Goal: Use online tool/utility: Use online tool/utility

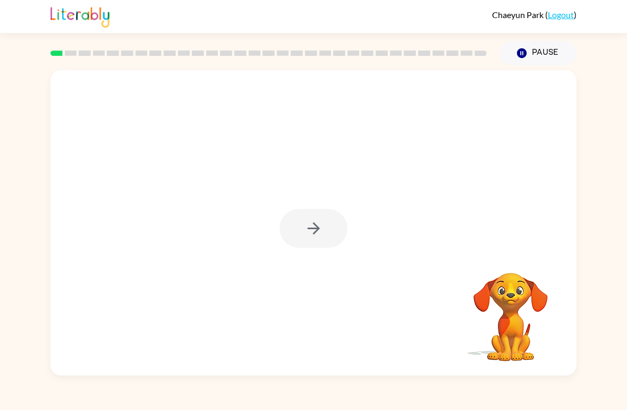
click at [315, 262] on div at bounding box center [313, 222] width 526 height 305
click at [334, 238] on button "button" at bounding box center [314, 228] width 68 height 39
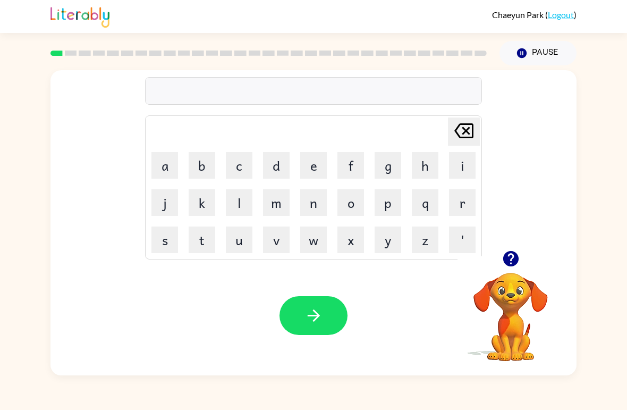
click at [351, 178] on button "f" at bounding box center [350, 165] width 27 height 27
click at [467, 130] on icon at bounding box center [463, 130] width 19 height 15
click at [522, 304] on video "Your browser must support playing .mp4 files to use Literably. Please try using…" at bounding box center [511, 309] width 106 height 106
click at [520, 294] on video "Your browser must support playing .mp4 files to use Literably. Please try using…" at bounding box center [511, 309] width 106 height 106
click at [422, 321] on div "Your browser must support playing .mp4 files to use Literably. Please try using…" at bounding box center [313, 316] width 526 height 120
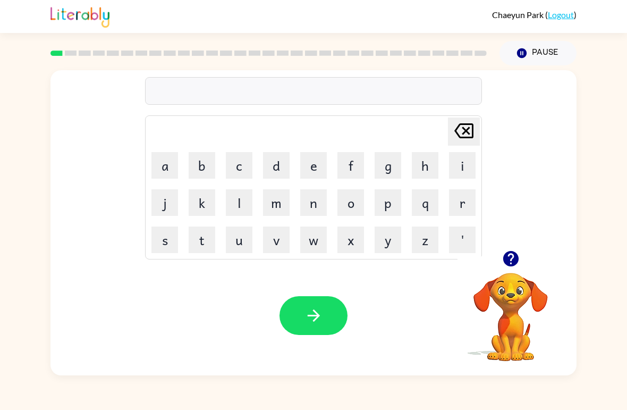
click at [522, 296] on video "Your browser must support playing .mp4 files to use Literably. Please try using…" at bounding box center [511, 309] width 106 height 106
click at [528, 290] on video "Your browser must support playing .mp4 files to use Literably. Please try using…" at bounding box center [511, 309] width 106 height 106
click at [305, 322] on icon "button" at bounding box center [313, 315] width 19 height 19
click at [200, 170] on button "b" at bounding box center [202, 165] width 27 height 27
click at [346, 210] on button "o" at bounding box center [350, 202] width 27 height 27
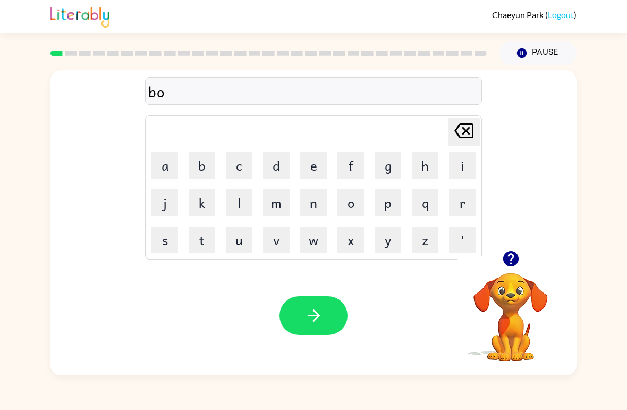
click at [468, 194] on button "r" at bounding box center [462, 202] width 27 height 27
click at [291, 155] on td "d" at bounding box center [276, 165] width 36 height 36
click at [274, 162] on button "d" at bounding box center [276, 165] width 27 height 27
click at [317, 168] on button "e" at bounding box center [313, 165] width 27 height 27
click at [466, 207] on button "r" at bounding box center [462, 202] width 27 height 27
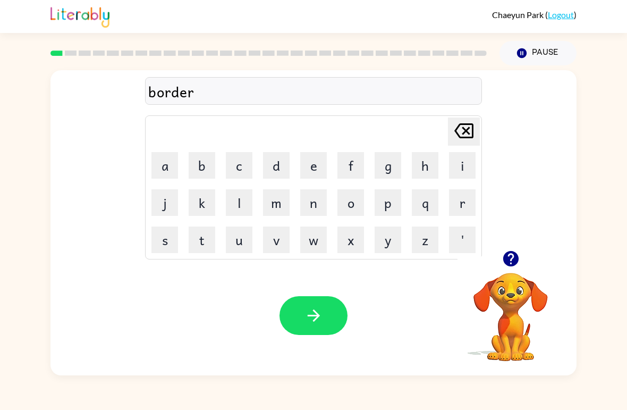
click at [333, 316] on button "button" at bounding box center [314, 315] width 68 height 39
click at [241, 175] on button "c" at bounding box center [239, 165] width 27 height 27
click at [359, 208] on button "o" at bounding box center [350, 202] width 27 height 27
click at [231, 248] on button "u" at bounding box center [239, 239] width 27 height 27
click at [312, 208] on button "n" at bounding box center [313, 202] width 27 height 27
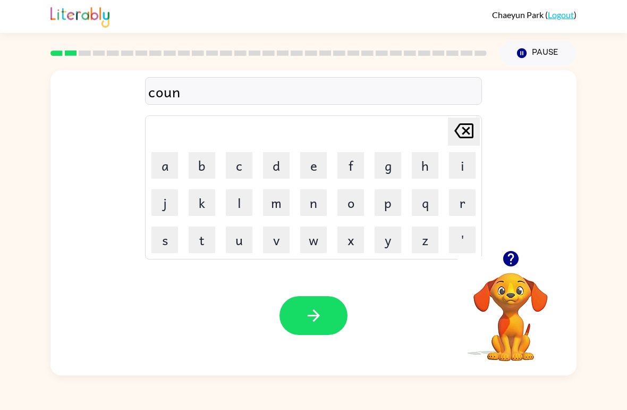
click at [333, 312] on button "button" at bounding box center [314, 315] width 68 height 39
click at [238, 198] on button "l" at bounding box center [239, 202] width 27 height 27
click at [344, 199] on button "o" at bounding box center [350, 202] width 27 height 27
click at [214, 194] on button "k" at bounding box center [202, 202] width 27 height 27
click at [308, 173] on button "e" at bounding box center [313, 165] width 27 height 27
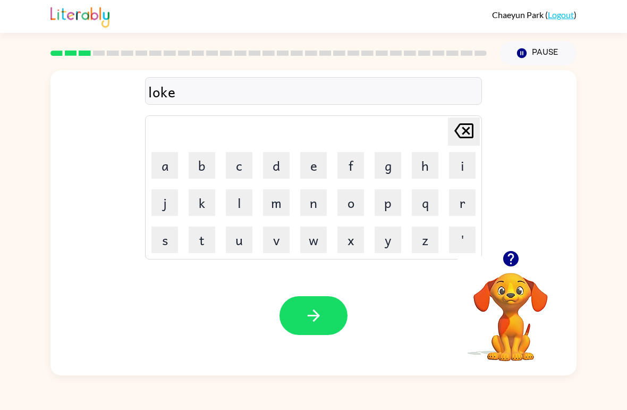
click at [472, 137] on icon at bounding box center [463, 130] width 19 height 15
click at [249, 165] on button "c" at bounding box center [239, 165] width 27 height 27
click at [315, 168] on button "e" at bounding box center [313, 165] width 27 height 27
click at [463, 125] on icon at bounding box center [463, 130] width 19 height 15
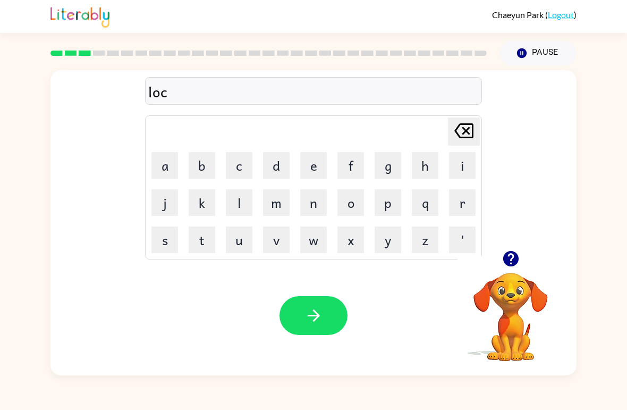
click at [168, 171] on button "a" at bounding box center [164, 165] width 27 height 27
click at [310, 172] on button "e" at bounding box center [313, 165] width 27 height 27
click at [461, 134] on icon "[PERSON_NAME] last character input" at bounding box center [464, 131] width 26 height 26
click at [318, 174] on button "e" at bounding box center [313, 165] width 27 height 27
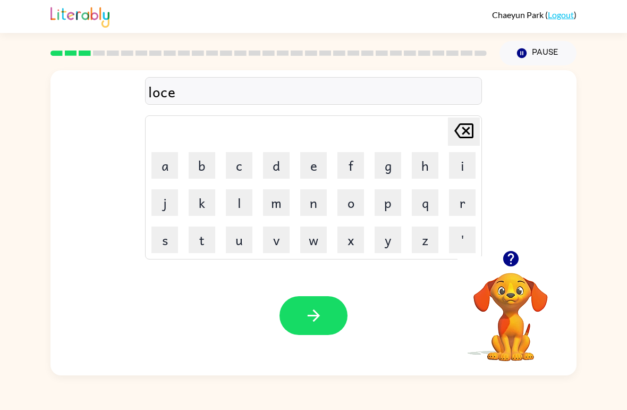
click at [170, 173] on button "a" at bounding box center [164, 165] width 27 height 27
click at [215, 226] on td "t" at bounding box center [202, 240] width 36 height 36
click at [313, 325] on button "button" at bounding box center [314, 315] width 68 height 39
click at [193, 251] on button "t" at bounding box center [202, 239] width 27 height 27
click at [306, 248] on button "w" at bounding box center [313, 239] width 27 height 27
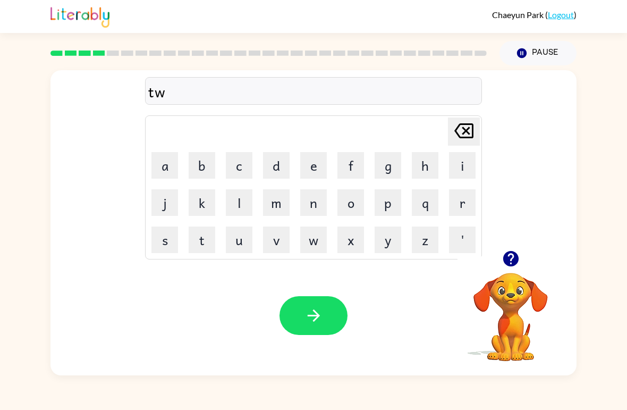
click at [467, 166] on button "i" at bounding box center [462, 165] width 27 height 27
click at [318, 210] on button "n" at bounding box center [313, 202] width 27 height 27
click at [314, 323] on icon "button" at bounding box center [313, 315] width 19 height 19
click at [315, 210] on button "n" at bounding box center [313, 202] width 27 height 27
click at [171, 168] on button "a" at bounding box center [164, 165] width 27 height 27
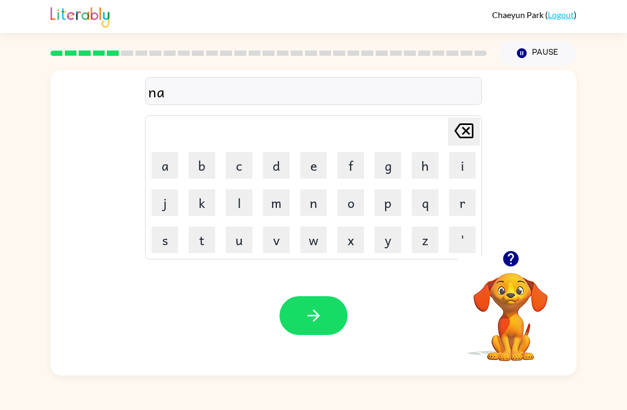
click at [471, 204] on button "r" at bounding box center [462, 202] width 27 height 27
click at [358, 205] on button "o" at bounding box center [350, 202] width 27 height 27
click at [323, 241] on button "w" at bounding box center [313, 239] width 27 height 27
click at [234, 214] on button "l" at bounding box center [239, 202] width 27 height 27
click at [391, 247] on button "y" at bounding box center [388, 239] width 27 height 27
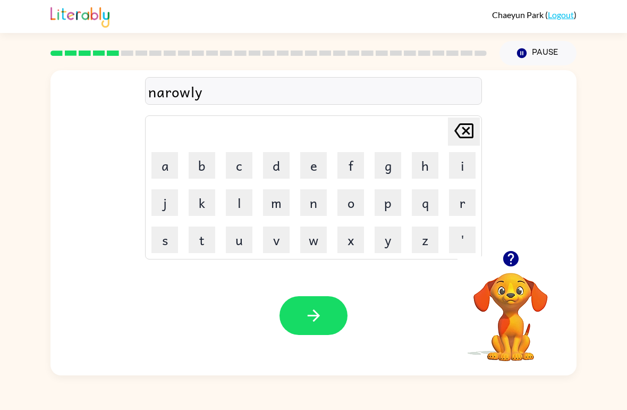
click at [311, 315] on icon "button" at bounding box center [313, 315] width 19 height 19
click at [207, 172] on button "b" at bounding box center [202, 165] width 27 height 27
click at [310, 158] on button "e" at bounding box center [313, 165] width 27 height 27
click at [458, 176] on button "i" at bounding box center [462, 165] width 27 height 27
click at [468, 132] on icon at bounding box center [463, 130] width 19 height 15
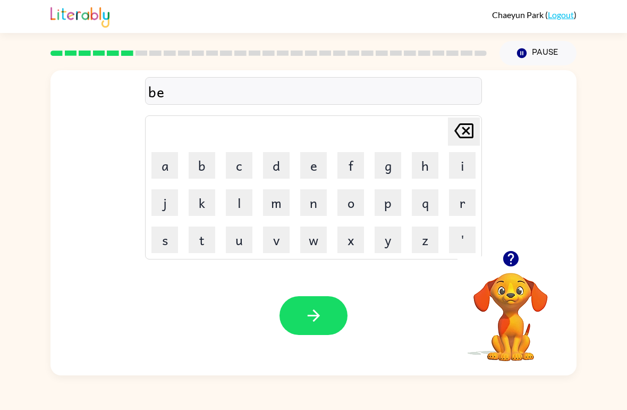
click at [420, 165] on button "h" at bounding box center [425, 165] width 27 height 27
click at [474, 174] on button "i" at bounding box center [462, 165] width 27 height 27
click at [476, 133] on icon "[PERSON_NAME] last character input" at bounding box center [464, 131] width 26 height 26
click at [472, 133] on icon at bounding box center [463, 130] width 19 height 15
click at [464, 175] on button "i" at bounding box center [462, 165] width 27 height 27
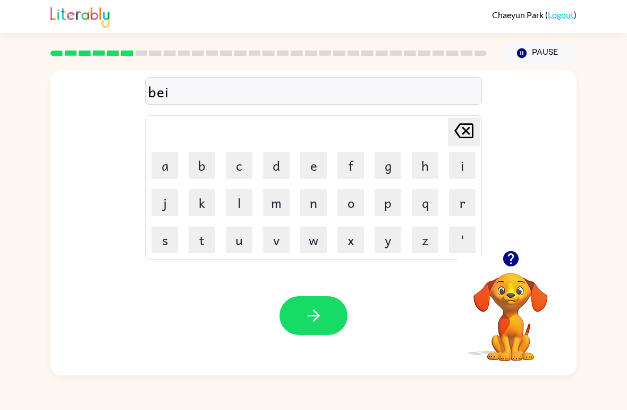
click at [424, 173] on button "h" at bounding box center [425, 165] width 27 height 27
click at [168, 168] on button "a" at bounding box center [164, 165] width 27 height 27
click at [461, 143] on icon "[PERSON_NAME] last character input" at bounding box center [464, 131] width 26 height 26
click at [457, 172] on button "i" at bounding box center [462, 165] width 27 height 27
click at [324, 209] on button "n" at bounding box center [313, 202] width 27 height 27
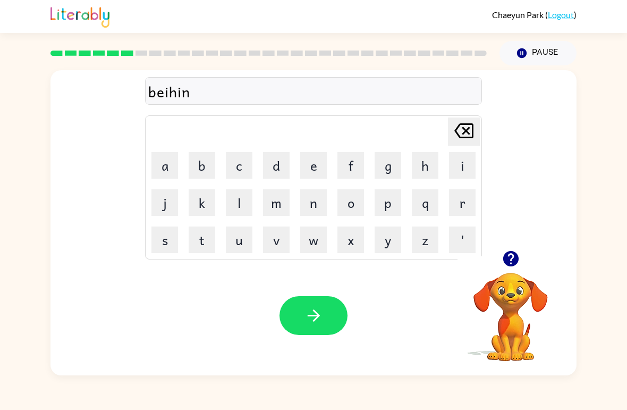
click at [276, 170] on button "d" at bounding box center [276, 165] width 27 height 27
click at [341, 311] on button "button" at bounding box center [314, 315] width 68 height 39
click at [205, 244] on button "t" at bounding box center [202, 239] width 27 height 27
click at [463, 203] on button "r" at bounding box center [462, 202] width 27 height 27
click at [465, 171] on button "i" at bounding box center [462, 165] width 27 height 27
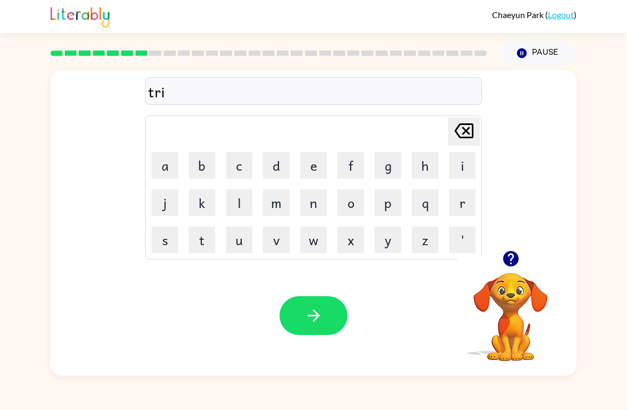
click at [246, 175] on button "c" at bounding box center [239, 165] width 27 height 27
click at [207, 202] on button "k" at bounding box center [202, 202] width 27 height 27
click at [244, 211] on button "l" at bounding box center [239, 202] width 27 height 27
click at [309, 167] on button "e" at bounding box center [313, 165] width 27 height 27
click at [334, 326] on button "button" at bounding box center [314, 315] width 68 height 39
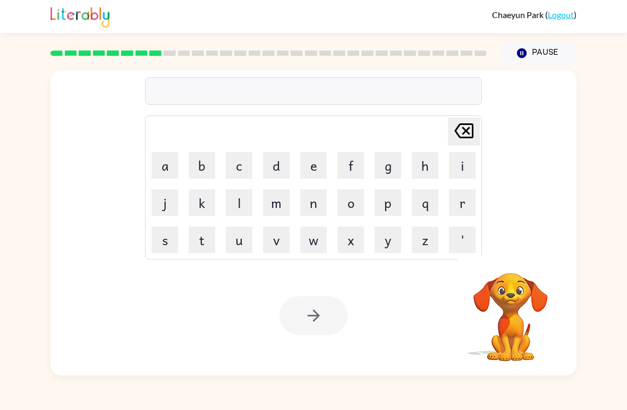
click at [276, 205] on button "m" at bounding box center [276, 202] width 27 height 27
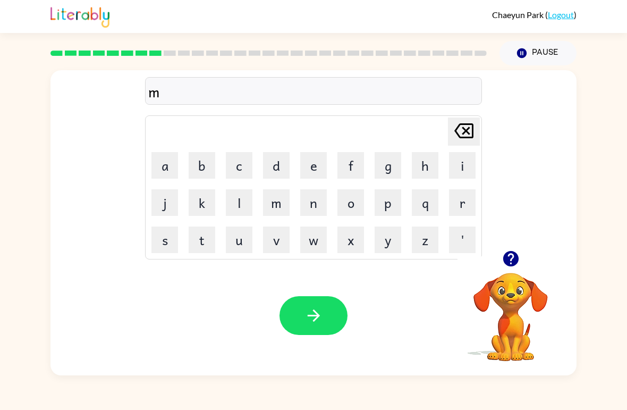
click at [460, 207] on button "r" at bounding box center [462, 202] width 27 height 27
click at [467, 173] on button "i" at bounding box center [462, 165] width 27 height 27
click at [469, 129] on icon at bounding box center [463, 130] width 19 height 15
click at [468, 129] on icon at bounding box center [463, 130] width 19 height 15
click at [469, 166] on button "i" at bounding box center [462, 165] width 27 height 27
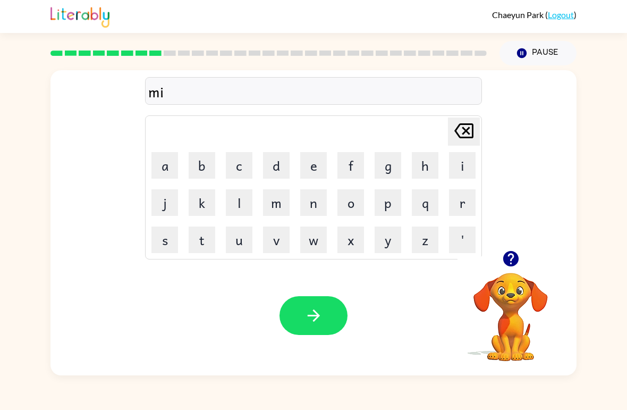
click at [463, 199] on button "r" at bounding box center [462, 202] width 27 height 27
click at [465, 168] on button "i" at bounding box center [462, 165] width 27 height 27
click at [233, 168] on button "c" at bounding box center [239, 165] width 27 height 27
click at [244, 199] on button "l" at bounding box center [239, 202] width 27 height 27
click at [321, 168] on button "e" at bounding box center [313, 165] width 27 height 27
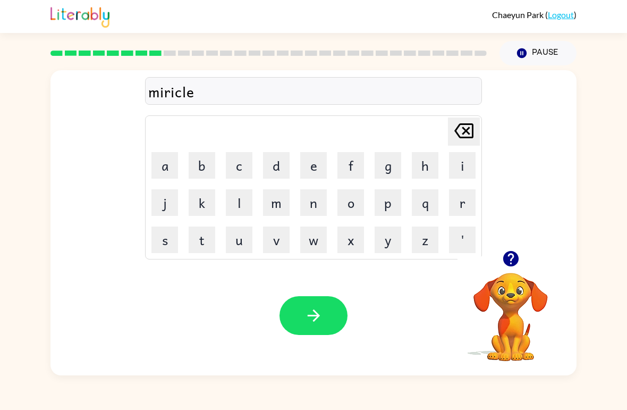
click at [316, 310] on icon "button" at bounding box center [313, 315] width 19 height 19
click at [304, 205] on button "n" at bounding box center [313, 202] width 27 height 27
click at [460, 170] on button "i" at bounding box center [462, 165] width 27 height 27
click at [272, 207] on button "m" at bounding box center [276, 202] width 27 height 27
click at [213, 154] on button "b" at bounding box center [202, 165] width 27 height 27
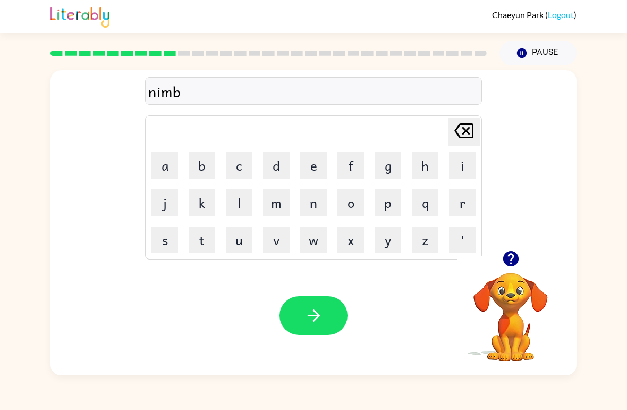
click at [245, 209] on button "l" at bounding box center [239, 202] width 27 height 27
click at [320, 163] on button "e" at bounding box center [313, 165] width 27 height 27
click at [329, 315] on button "button" at bounding box center [314, 315] width 68 height 39
click at [245, 242] on button "u" at bounding box center [239, 239] width 27 height 27
click at [325, 201] on button "n" at bounding box center [313, 202] width 27 height 27
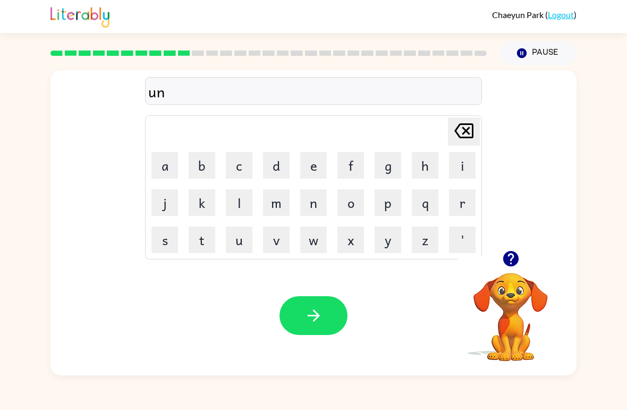
click at [356, 175] on button "f" at bounding box center [350, 165] width 27 height 27
click at [348, 205] on button "o" at bounding box center [350, 202] width 27 height 27
click at [239, 204] on button "l" at bounding box center [239, 202] width 27 height 27
click at [277, 164] on button "d" at bounding box center [276, 165] width 27 height 27
click at [325, 322] on button "button" at bounding box center [314, 315] width 68 height 39
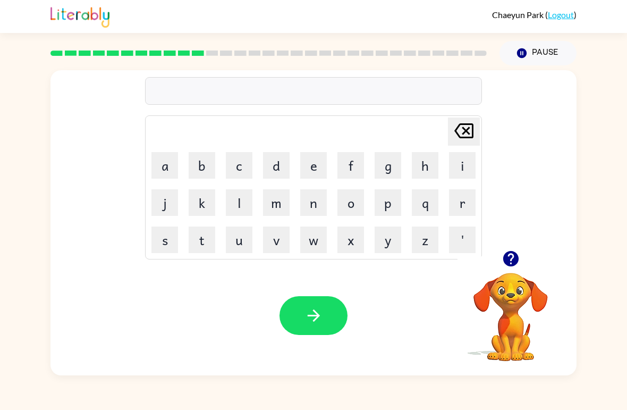
click at [295, 233] on table "[PERSON_NAME] last character input a b c d e f g h i j k l m n o p q r s t u v …" at bounding box center [314, 187] width 336 height 143
click at [276, 240] on button "v" at bounding box center [276, 239] width 27 height 27
click at [360, 204] on button "o" at bounding box center [350, 202] width 27 height 27
click at [207, 242] on button "t" at bounding box center [202, 239] width 27 height 27
click at [311, 167] on button "e" at bounding box center [313, 165] width 27 height 27
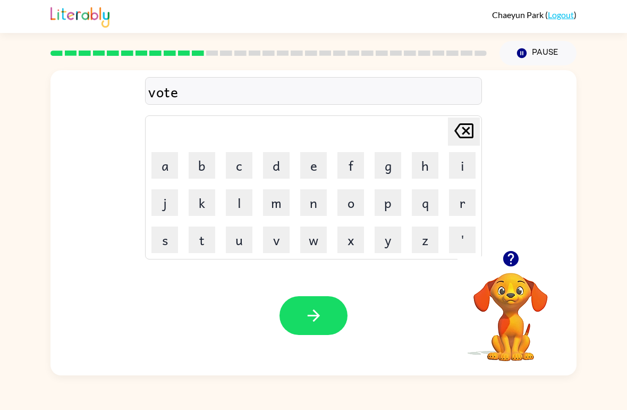
click at [289, 313] on button "button" at bounding box center [314, 315] width 68 height 39
click at [199, 172] on button "b" at bounding box center [202, 165] width 27 height 27
click at [316, 171] on button "e" at bounding box center [313, 165] width 27 height 27
click at [279, 165] on button "d" at bounding box center [276, 165] width 27 height 27
click at [192, 250] on button "t" at bounding box center [202, 239] width 27 height 27
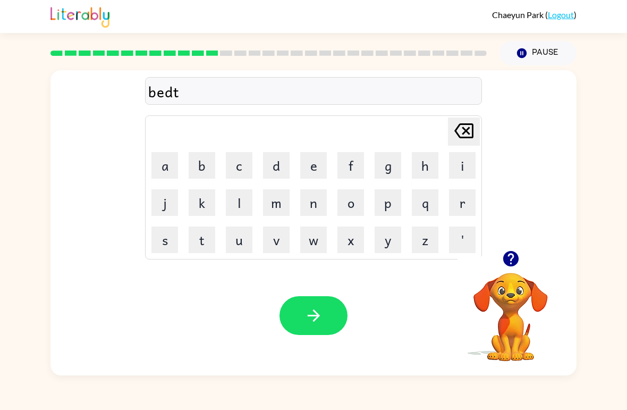
click at [464, 169] on button "i" at bounding box center [462, 165] width 27 height 27
click at [277, 205] on button "m" at bounding box center [276, 202] width 27 height 27
click at [314, 167] on button "e" at bounding box center [313, 165] width 27 height 27
click at [324, 324] on button "button" at bounding box center [314, 315] width 68 height 39
click at [343, 175] on button "f" at bounding box center [350, 165] width 27 height 27
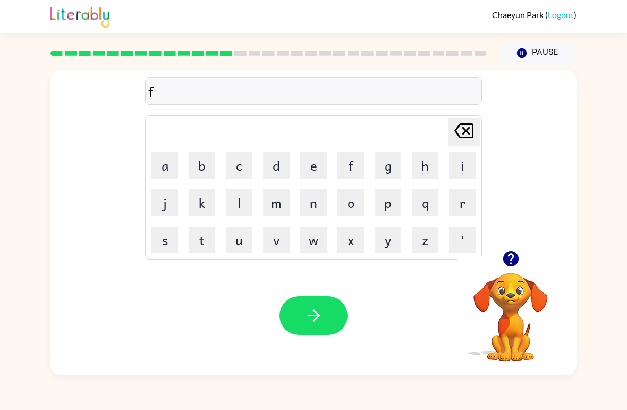
click at [458, 162] on button "i" at bounding box center [462, 165] width 27 height 27
click at [205, 239] on button "t" at bounding box center [202, 239] width 27 height 27
click at [314, 208] on button "n" at bounding box center [313, 202] width 27 height 27
click at [318, 173] on button "e" at bounding box center [313, 165] width 27 height 27
click at [469, 138] on icon at bounding box center [463, 130] width 19 height 15
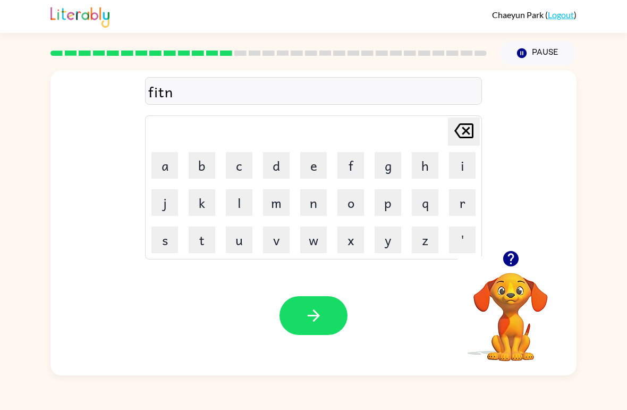
click at [463, 172] on button "i" at bounding box center [462, 165] width 27 height 27
click at [162, 238] on button "s" at bounding box center [164, 239] width 27 height 27
click at [299, 315] on button "button" at bounding box center [314, 315] width 68 height 39
click at [286, 167] on button "d" at bounding box center [276, 165] width 27 height 27
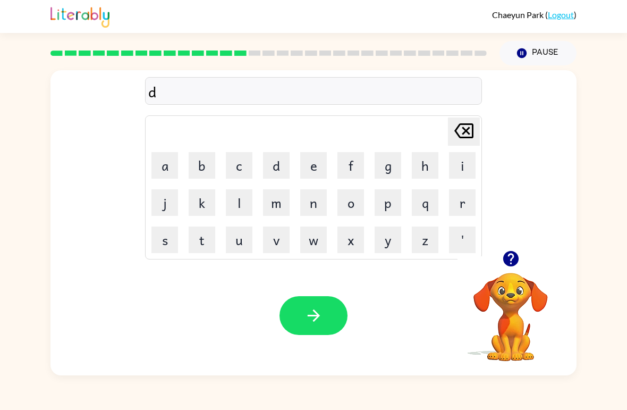
click at [315, 176] on button "e" at bounding box center [313, 165] width 27 height 27
click at [227, 214] on button "l" at bounding box center [239, 202] width 27 height 27
click at [163, 177] on button "a" at bounding box center [164, 165] width 27 height 27
click at [455, 159] on button "i" at bounding box center [462, 165] width 27 height 27
click at [325, 324] on button "button" at bounding box center [314, 315] width 68 height 39
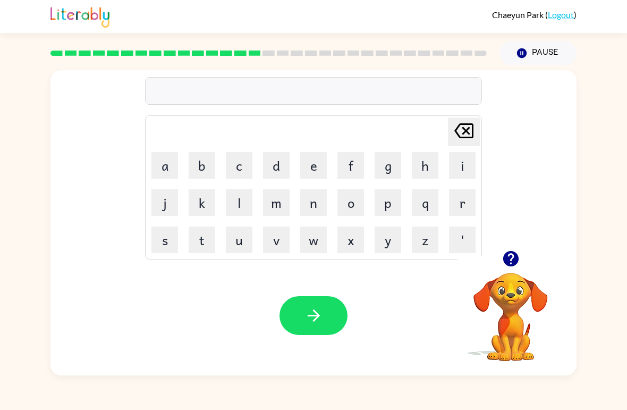
click at [213, 245] on button "t" at bounding box center [202, 239] width 27 height 27
click at [238, 250] on button "u" at bounding box center [239, 239] width 27 height 27
click at [283, 207] on button "m" at bounding box center [276, 202] width 27 height 27
click at [284, 172] on button "d" at bounding box center [276, 165] width 27 height 27
click at [308, 321] on icon "button" at bounding box center [313, 315] width 19 height 19
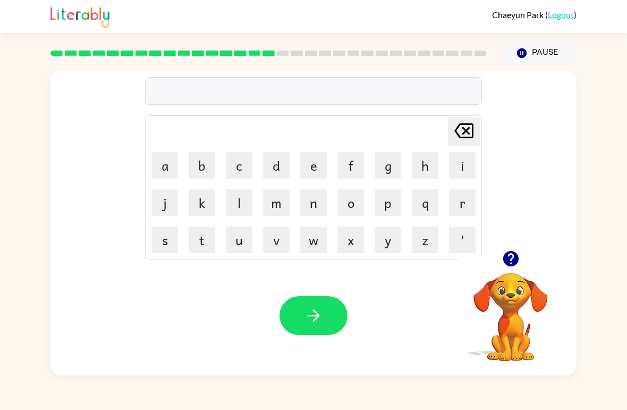
click at [171, 243] on button "s" at bounding box center [164, 239] width 27 height 27
click at [308, 172] on button "e" at bounding box center [313, 165] width 27 height 27
click at [209, 240] on button "t" at bounding box center [202, 239] width 27 height 27
click at [324, 324] on button "button" at bounding box center [314, 315] width 68 height 39
click at [214, 162] on button "b" at bounding box center [202, 165] width 27 height 27
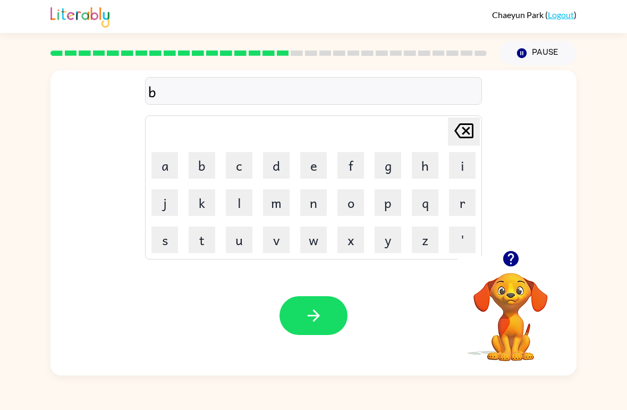
click at [455, 208] on button "r" at bounding box center [462, 202] width 27 height 27
click at [470, 164] on button "i" at bounding box center [462, 165] width 27 height 27
click at [284, 211] on button "m" at bounding box center [276, 202] width 27 height 27
click at [471, 165] on button "i" at bounding box center [462, 165] width 27 height 27
click at [316, 205] on button "n" at bounding box center [313, 202] width 27 height 27
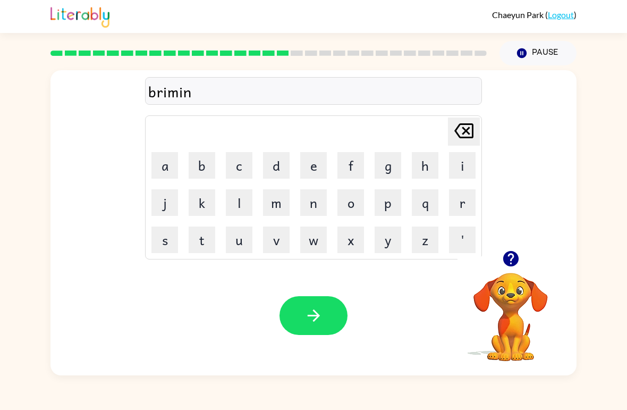
click at [396, 166] on button "g" at bounding box center [388, 165] width 27 height 27
click at [310, 322] on icon "button" at bounding box center [313, 315] width 19 height 19
click at [2, 196] on div "[PERSON_NAME] last character input a b c d e f g h i j k l m n o p q r s t u v …" at bounding box center [313, 220] width 627 height 310
click at [393, 213] on button "p" at bounding box center [388, 202] width 27 height 27
click at [248, 201] on button "l" at bounding box center [239, 202] width 27 height 27
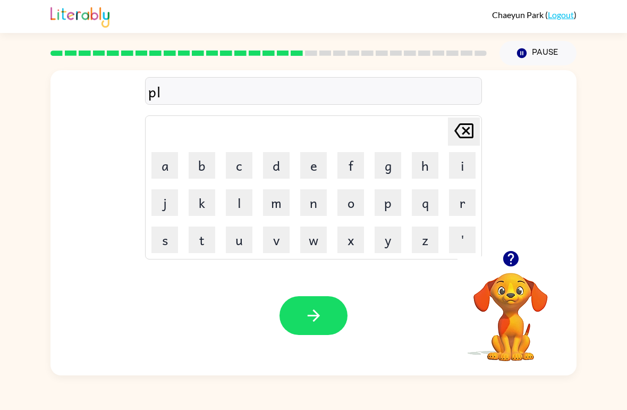
click at [159, 177] on button "a" at bounding box center [164, 165] width 27 height 27
click at [147, 275] on div "Your browser must support playing .mp4 files to use Literably. Please try using…" at bounding box center [313, 316] width 526 height 120
click at [167, 248] on button "s" at bounding box center [164, 239] width 27 height 27
click at [206, 248] on button "t" at bounding box center [202, 239] width 27 height 27
click at [462, 175] on button "i" at bounding box center [462, 165] width 27 height 27
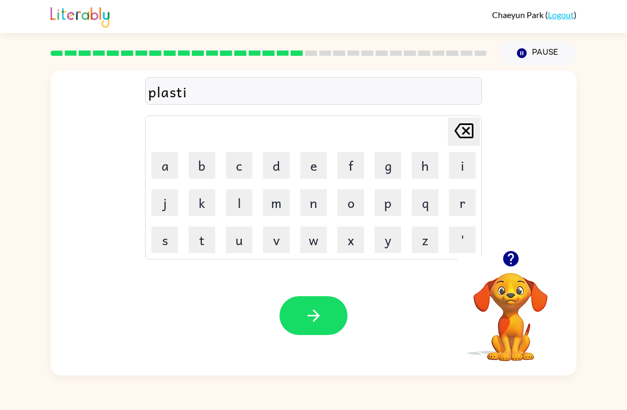
click at [239, 172] on button "c" at bounding box center [239, 165] width 27 height 27
click at [320, 328] on button "button" at bounding box center [314, 315] width 68 height 39
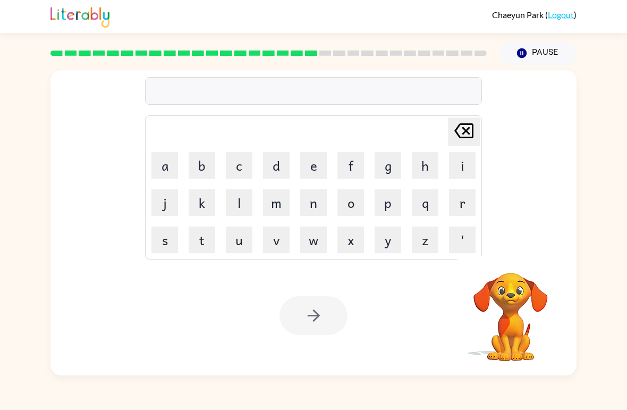
click at [279, 157] on button "d" at bounding box center [276, 165] width 27 height 27
click at [314, 162] on button "e" at bounding box center [313, 165] width 27 height 27
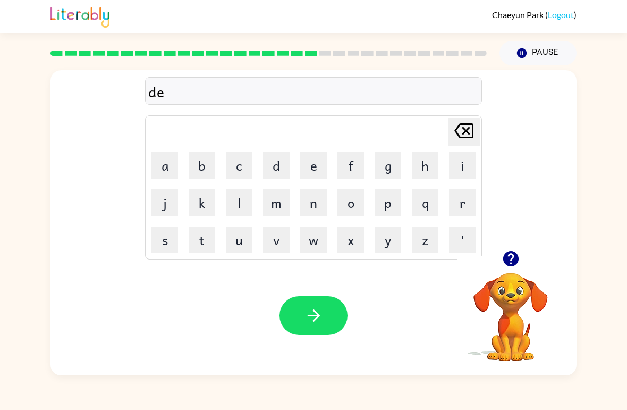
click at [170, 238] on button "s" at bounding box center [164, 239] width 27 height 27
click at [378, 204] on button "p" at bounding box center [388, 202] width 27 height 27
click at [244, 201] on button "l" at bounding box center [239, 202] width 27 height 27
click at [163, 174] on button "a" at bounding box center [164, 165] width 27 height 27
click at [378, 233] on button "y" at bounding box center [388, 239] width 27 height 27
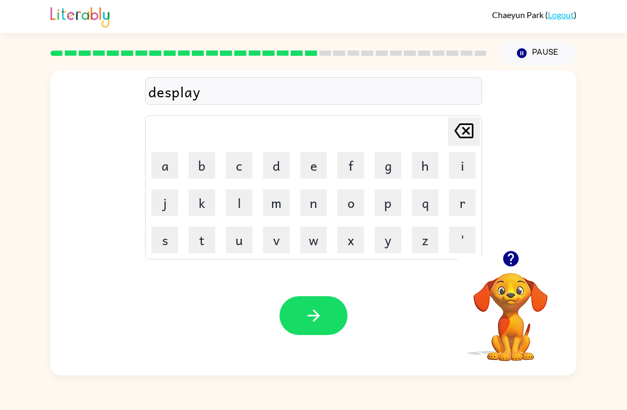
click at [325, 314] on button "button" at bounding box center [314, 315] width 68 height 39
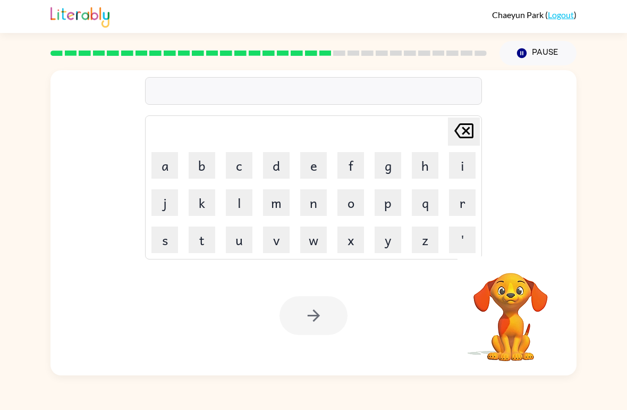
click at [280, 169] on button "d" at bounding box center [276, 165] width 27 height 27
click at [238, 247] on button "u" at bounding box center [239, 239] width 27 height 27
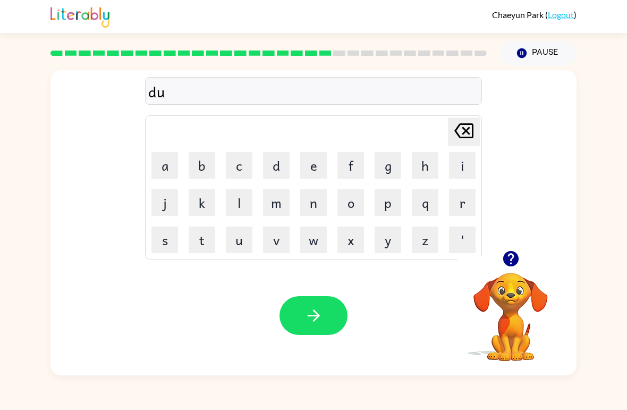
click at [158, 242] on button "s" at bounding box center [164, 239] width 27 height 27
click at [187, 249] on td "t" at bounding box center [202, 240] width 36 height 36
click at [195, 250] on button "t" at bounding box center [202, 239] width 27 height 27
click at [315, 172] on button "e" at bounding box center [313, 165] width 27 height 27
click at [276, 165] on button "d" at bounding box center [276, 165] width 27 height 27
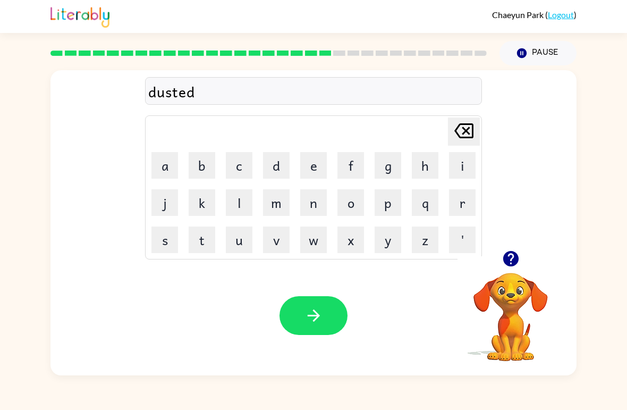
click at [315, 317] on icon "button" at bounding box center [313, 315] width 19 height 19
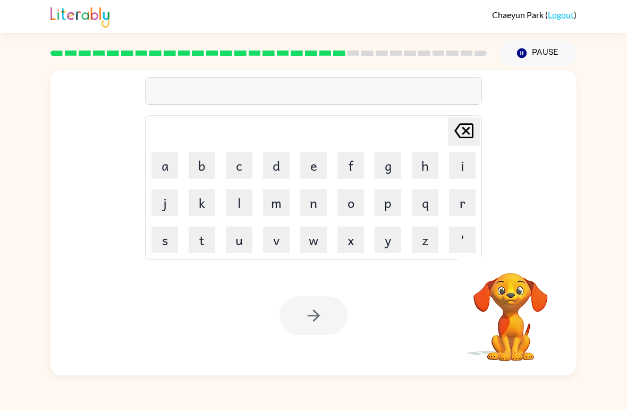
click at [251, 160] on button "c" at bounding box center [239, 165] width 27 height 27
click at [315, 178] on button "e" at bounding box center [313, 165] width 27 height 27
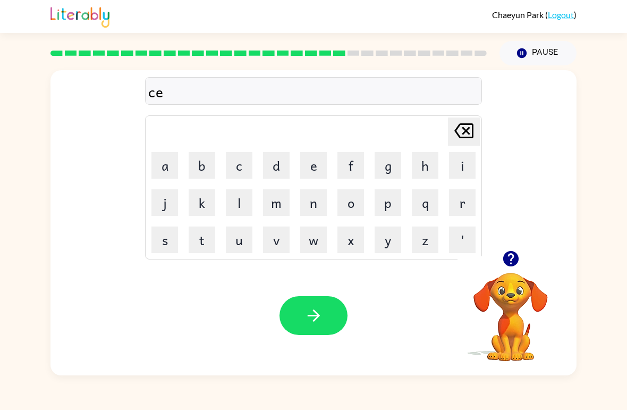
click at [314, 210] on button "n" at bounding box center [313, 202] width 27 height 27
click at [193, 238] on button "t" at bounding box center [202, 239] width 27 height 27
click at [164, 177] on button "a" at bounding box center [164, 165] width 27 height 27
click at [386, 207] on button "p" at bounding box center [388, 202] width 27 height 27
click at [306, 153] on button "e" at bounding box center [313, 165] width 27 height 27
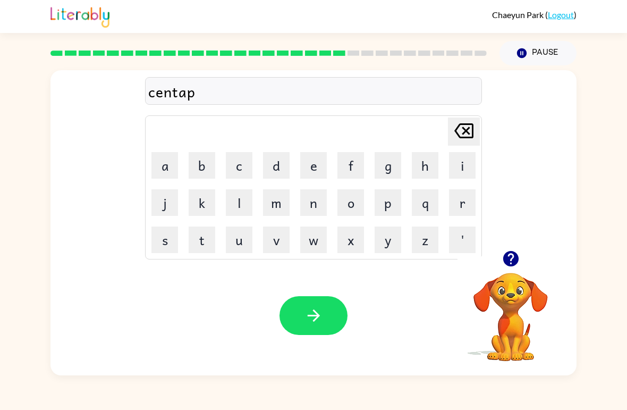
click at [304, 151] on td "e" at bounding box center [313, 165] width 36 height 36
click at [307, 155] on button "e" at bounding box center [313, 165] width 27 height 27
click at [448, 137] on button "[PERSON_NAME] last character input" at bounding box center [464, 131] width 32 height 28
click at [447, 136] on td "[PERSON_NAME] last character input" at bounding box center [314, 131] width 334 height 29
click at [461, 136] on icon "[PERSON_NAME] last character input" at bounding box center [464, 131] width 26 height 26
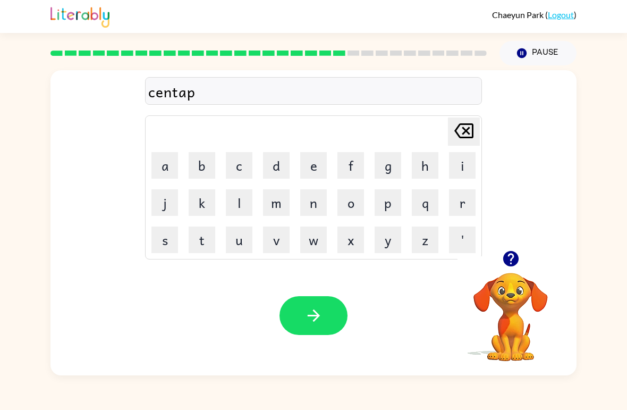
click at [454, 175] on button "i" at bounding box center [462, 165] width 27 height 27
click at [463, 126] on icon "[PERSON_NAME] last character input" at bounding box center [464, 131] width 26 height 26
click at [312, 172] on button "e" at bounding box center [313, 165] width 27 height 27
click at [311, 171] on button "e" at bounding box center [313, 165] width 27 height 27
click at [284, 196] on button "m" at bounding box center [276, 202] width 27 height 27
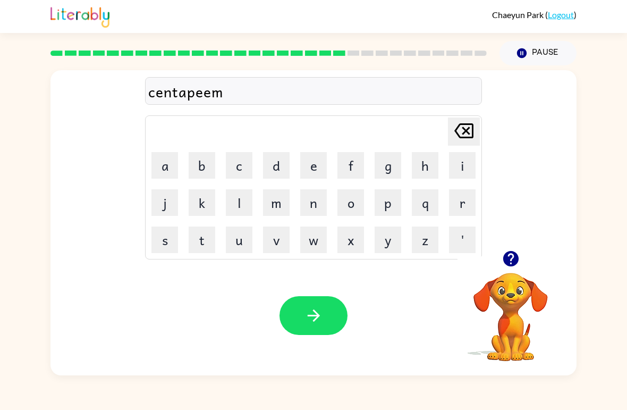
click at [465, 129] on icon "[PERSON_NAME] last character input" at bounding box center [464, 131] width 26 height 26
click at [471, 130] on icon "[PERSON_NAME] last character input" at bounding box center [464, 131] width 26 height 26
click at [311, 164] on button "e" at bounding box center [313, 165] width 27 height 27
click at [280, 163] on button "d" at bounding box center [276, 165] width 27 height 27
click at [321, 316] on icon "button" at bounding box center [313, 315] width 19 height 19
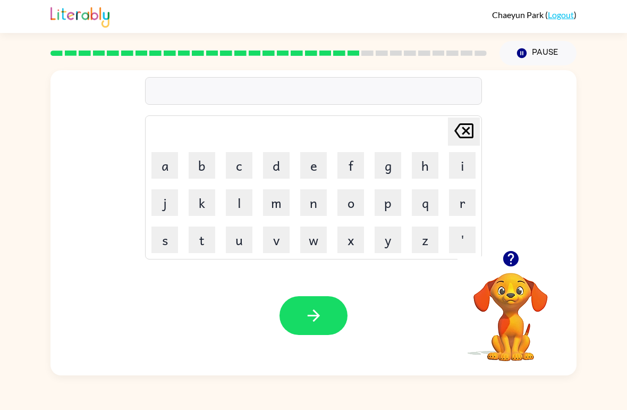
click at [460, 209] on button "r" at bounding box center [462, 202] width 27 height 27
click at [164, 176] on button "a" at bounding box center [164, 165] width 27 height 27
click at [475, 169] on button "i" at bounding box center [462, 165] width 27 height 27
click at [315, 213] on button "n" at bounding box center [313, 202] width 27 height 27
click at [273, 173] on button "d" at bounding box center [276, 165] width 27 height 27
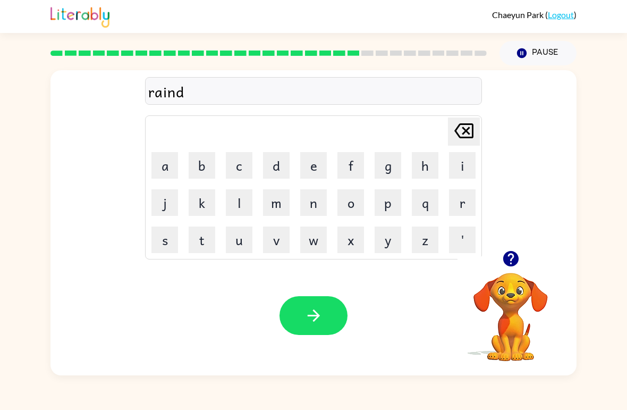
click at [326, 327] on button "button" at bounding box center [314, 315] width 68 height 39
click at [281, 213] on button "m" at bounding box center [276, 202] width 27 height 27
click at [156, 165] on button "a" at bounding box center [164, 165] width 27 height 27
click at [467, 206] on button "r" at bounding box center [462, 202] width 27 height 27
click at [203, 211] on button "k" at bounding box center [202, 202] width 27 height 27
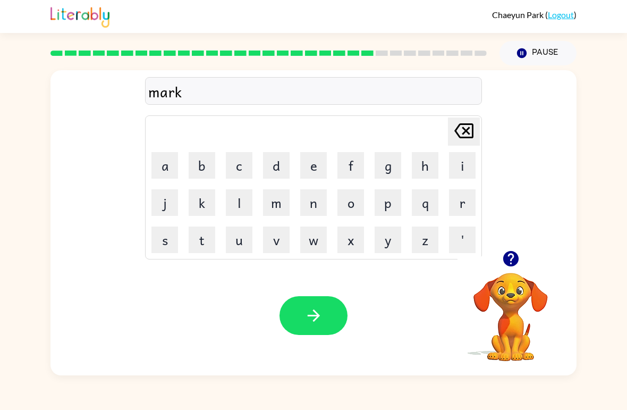
click at [323, 177] on button "e" at bounding box center [313, 165] width 27 height 27
click at [464, 211] on button "r" at bounding box center [462, 202] width 27 height 27
click at [331, 317] on button "button" at bounding box center [314, 315] width 68 height 39
click at [162, 167] on button "a" at bounding box center [164, 165] width 27 height 27
click at [284, 172] on button "d" at bounding box center [276, 165] width 27 height 27
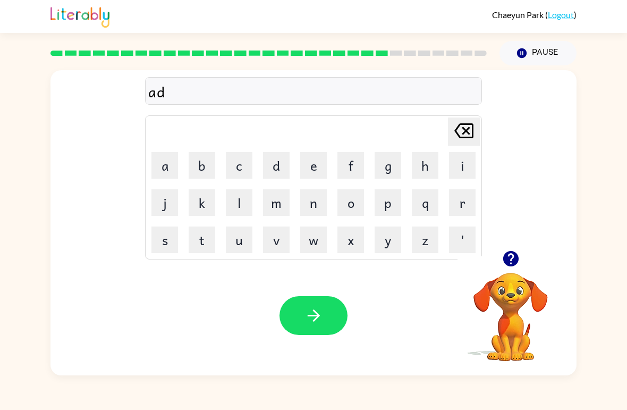
click at [282, 244] on button "v" at bounding box center [276, 239] width 27 height 27
click at [172, 173] on button "a" at bounding box center [164, 165] width 27 height 27
click at [313, 214] on button "n" at bounding box center [313, 202] width 27 height 27
click at [243, 173] on button "c" at bounding box center [239, 165] width 27 height 27
click at [472, 153] on button "i" at bounding box center [462, 165] width 27 height 27
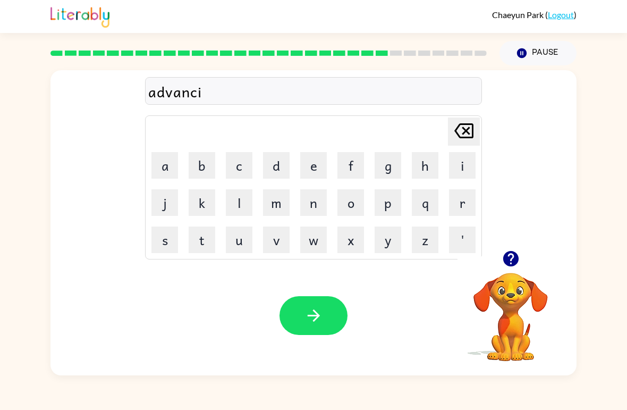
click at [317, 211] on button "n" at bounding box center [313, 202] width 27 height 27
click at [384, 168] on button "g" at bounding box center [388, 165] width 27 height 27
click at [325, 320] on button "button" at bounding box center [314, 315] width 68 height 39
click at [380, 166] on button "g" at bounding box center [388, 165] width 27 height 27
click at [353, 209] on button "o" at bounding box center [350, 202] width 27 height 27
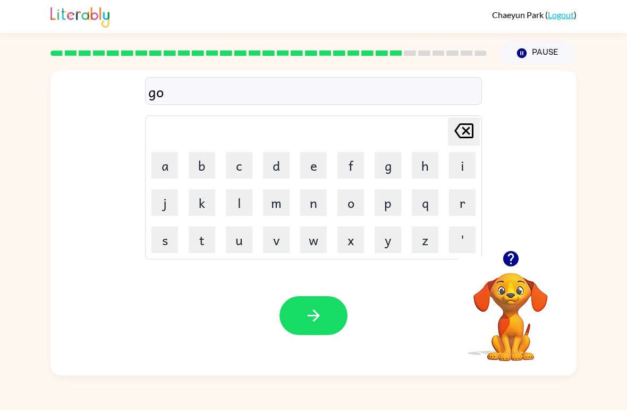
click at [271, 168] on button "d" at bounding box center [276, 165] width 27 height 27
click at [474, 131] on icon "[PERSON_NAME] last character input" at bounding box center [464, 131] width 26 height 26
click at [203, 162] on button "b" at bounding box center [202, 165] width 27 height 27
click at [251, 198] on button "l" at bounding box center [239, 202] width 27 height 27
click at [467, 164] on button "i" at bounding box center [462, 165] width 27 height 27
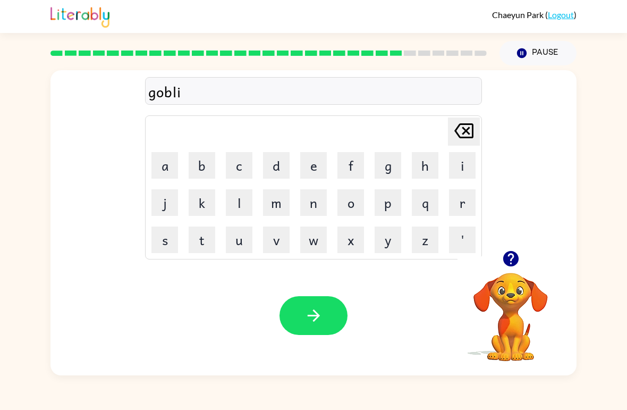
click at [312, 200] on button "n" at bounding box center [313, 202] width 27 height 27
click at [293, 309] on button "button" at bounding box center [314, 315] width 68 height 39
click at [375, 168] on button "g" at bounding box center [388, 165] width 27 height 27
click at [350, 205] on button "o" at bounding box center [350, 202] width 27 height 27
click at [274, 235] on button "v" at bounding box center [276, 239] width 27 height 27
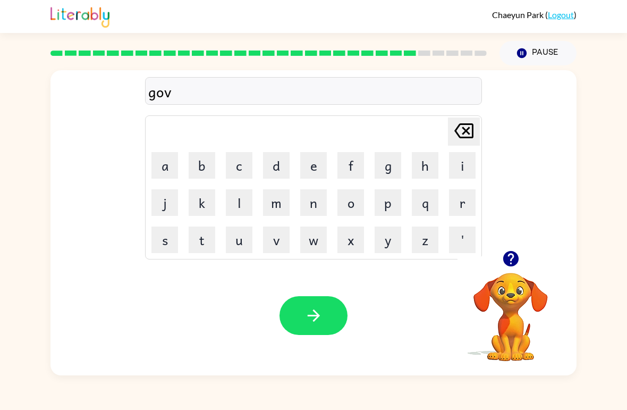
click at [316, 160] on button "e" at bounding box center [313, 165] width 27 height 27
click at [475, 207] on button "r" at bounding box center [462, 202] width 27 height 27
click at [277, 186] on td "m" at bounding box center [276, 202] width 36 height 36
click at [276, 211] on button "m" at bounding box center [276, 202] width 27 height 27
click at [314, 171] on button "e" at bounding box center [313, 165] width 27 height 27
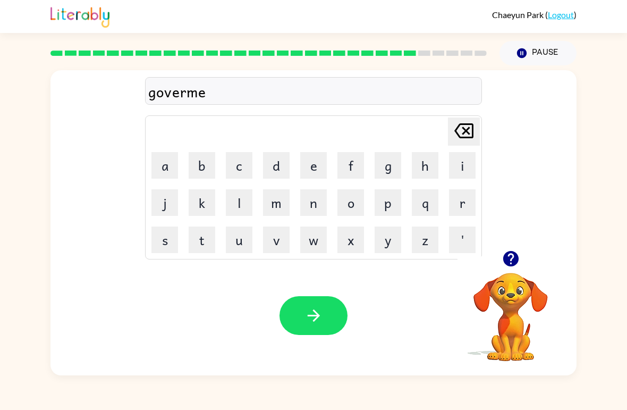
click at [322, 200] on button "n" at bounding box center [313, 202] width 27 height 27
click at [189, 241] on button "t" at bounding box center [202, 239] width 27 height 27
click at [309, 315] on icon "button" at bounding box center [313, 315] width 19 height 19
click at [167, 247] on button "s" at bounding box center [164, 239] width 27 height 27
click at [200, 247] on button "t" at bounding box center [202, 239] width 27 height 27
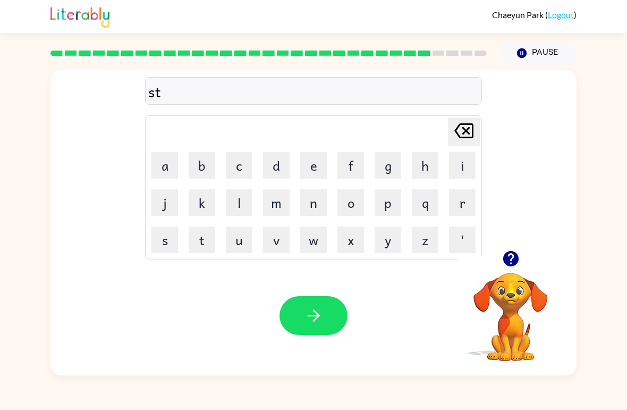
click at [454, 201] on button "r" at bounding box center [462, 202] width 27 height 27
click at [158, 168] on button "a" at bounding box center [164, 165] width 27 height 27
click at [460, 165] on button "i" at bounding box center [462, 165] width 27 height 27
click at [319, 213] on button "n" at bounding box center [313, 202] width 27 height 27
click at [308, 320] on icon "button" at bounding box center [313, 315] width 19 height 19
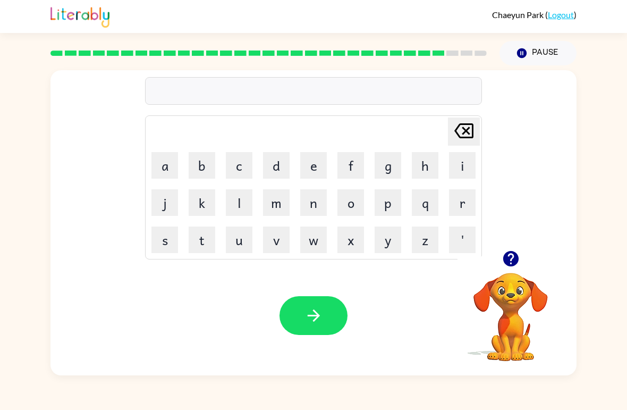
click at [158, 241] on button "s" at bounding box center [164, 239] width 27 height 27
click at [422, 172] on button "h" at bounding box center [425, 165] width 27 height 27
click at [174, 163] on button "a" at bounding box center [164, 165] width 27 height 27
click at [390, 207] on button "p" at bounding box center [388, 202] width 27 height 27
click at [320, 308] on icon "button" at bounding box center [313, 315] width 19 height 19
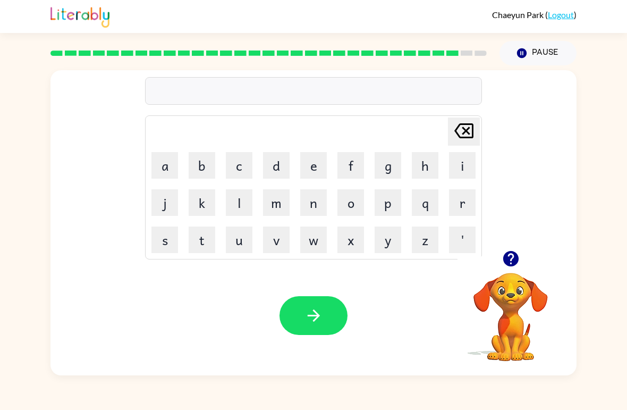
click at [322, 173] on button "e" at bounding box center [313, 165] width 27 height 27
click at [355, 245] on button "x" at bounding box center [350, 239] width 27 height 27
click at [325, 162] on button "e" at bounding box center [313, 165] width 27 height 27
click at [242, 210] on button "l" at bounding box center [239, 202] width 27 height 27
click at [316, 169] on button "e" at bounding box center [313, 165] width 27 height 27
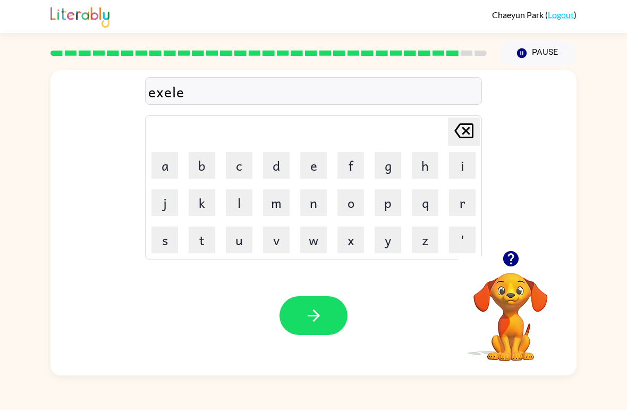
click at [312, 205] on button "n" at bounding box center [313, 202] width 27 height 27
click at [206, 250] on button "t" at bounding box center [202, 239] width 27 height 27
click at [297, 306] on button "button" at bounding box center [314, 315] width 68 height 39
click at [160, 210] on button "j" at bounding box center [164, 202] width 27 height 27
click at [352, 208] on button "o" at bounding box center [350, 202] width 27 height 27
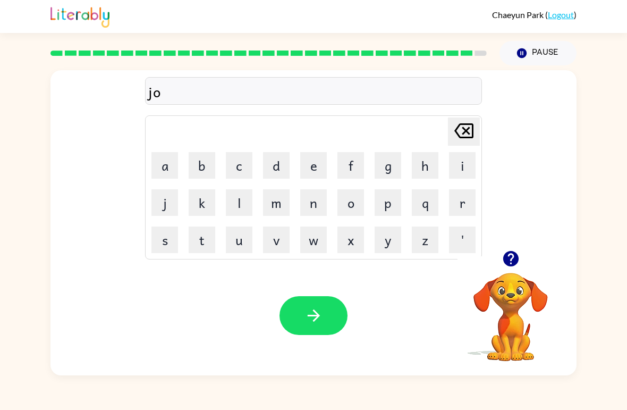
click at [206, 167] on button "b" at bounding box center [202, 165] width 27 height 27
click at [462, 215] on button "r" at bounding box center [462, 202] width 27 height 27
click at [163, 176] on button "a" at bounding box center [164, 165] width 27 height 27
click at [319, 168] on button "e" at bounding box center [313, 165] width 27 height 27
click at [462, 134] on icon "[PERSON_NAME] last character input" at bounding box center [464, 131] width 26 height 26
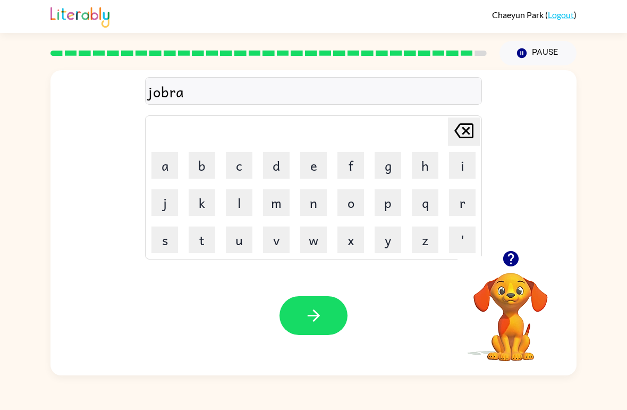
click at [478, 128] on button "[PERSON_NAME] last character input" at bounding box center [464, 131] width 32 height 28
click at [320, 174] on button "e" at bounding box center [313, 165] width 27 height 27
click at [159, 177] on button "a" at bounding box center [164, 165] width 27 height 27
click at [208, 196] on button "k" at bounding box center [202, 202] width 27 height 27
click at [319, 168] on button "e" at bounding box center [313, 165] width 27 height 27
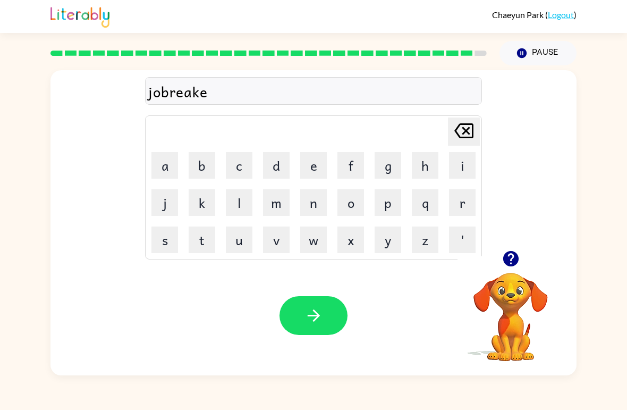
click at [456, 205] on button "r" at bounding box center [462, 202] width 27 height 27
click at [310, 326] on button "button" at bounding box center [314, 315] width 68 height 39
